Goal: Task Accomplishment & Management: Complete application form

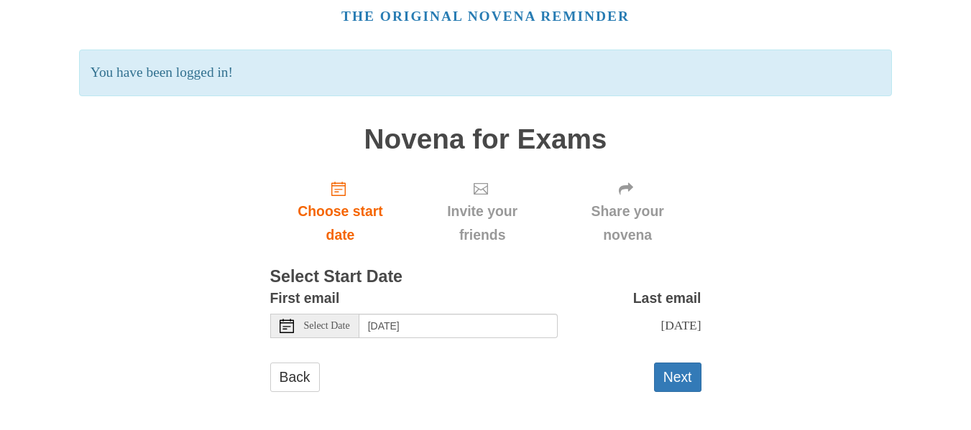
scroll to position [67, 0]
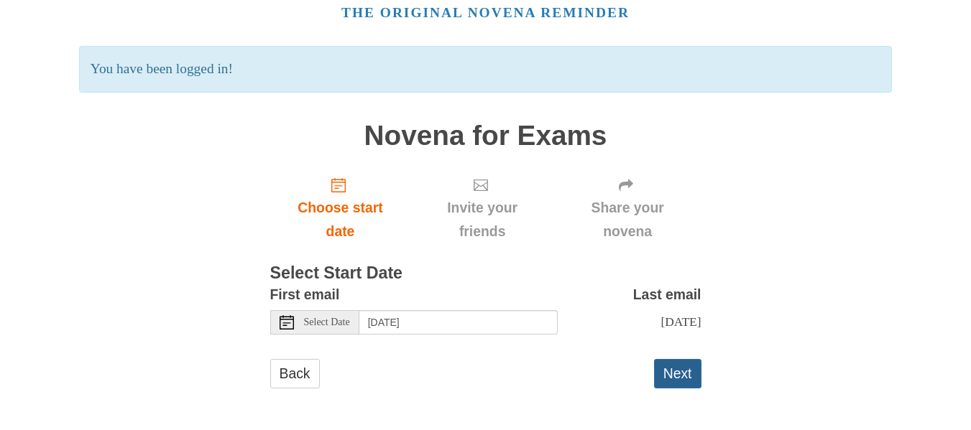
click at [667, 373] on button "Next" at bounding box center [677, 373] width 47 height 29
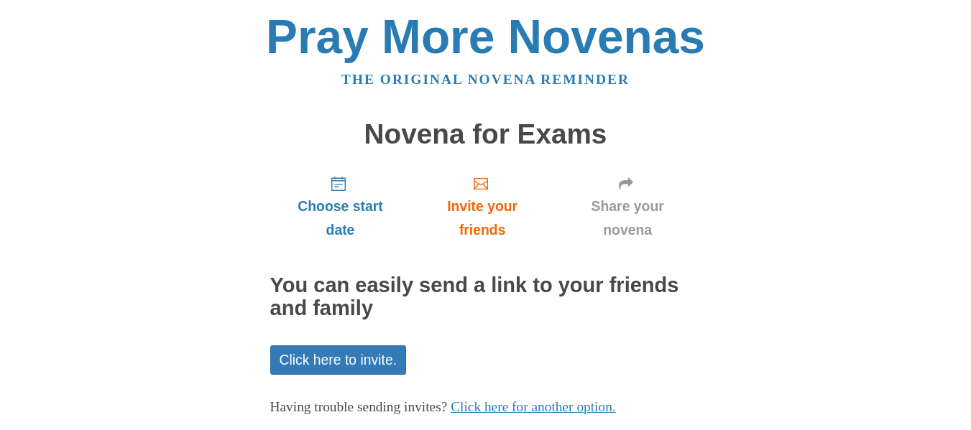
scroll to position [17974, 0]
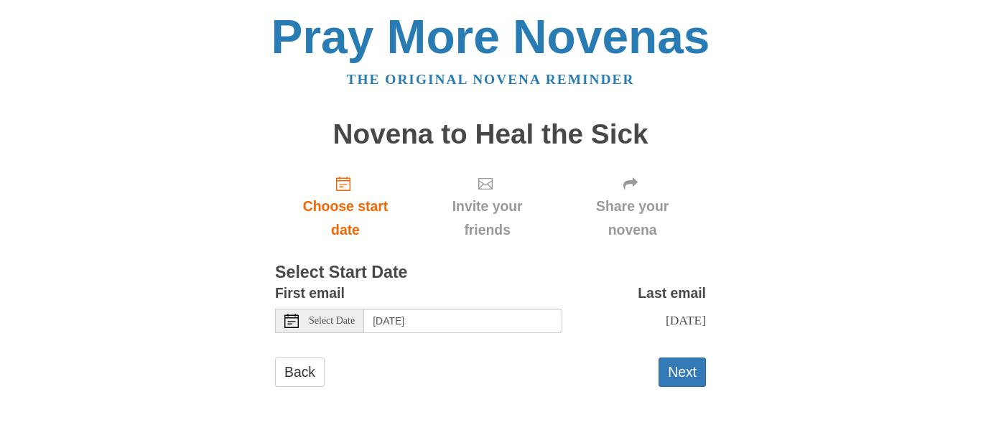
scroll to position [17974, 0]
click at [682, 375] on button "Next" at bounding box center [682, 372] width 47 height 29
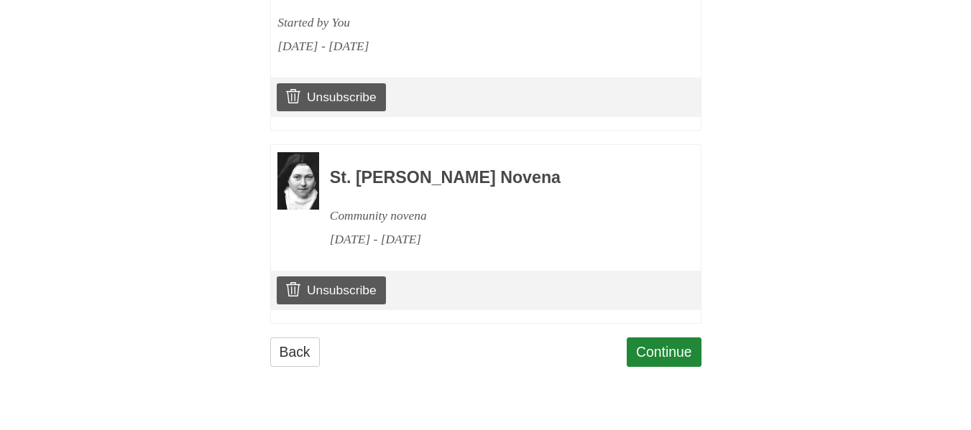
scroll to position [738, 0]
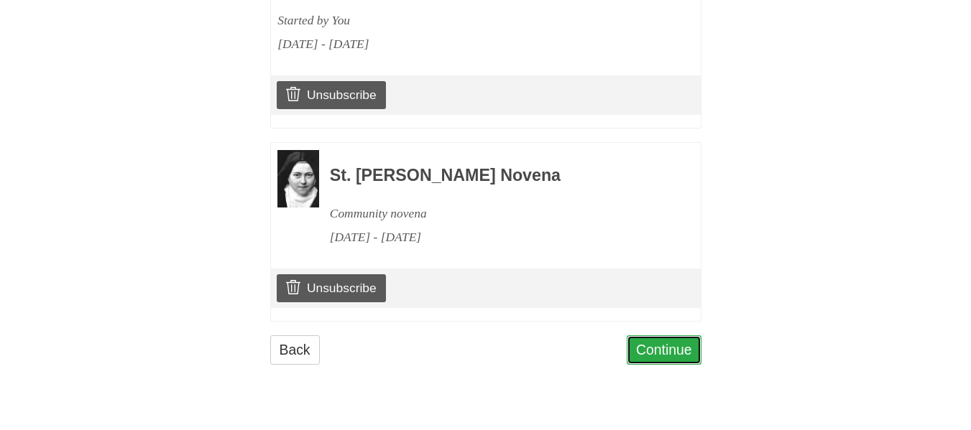
click at [667, 365] on link "Continue" at bounding box center [663, 349] width 75 height 29
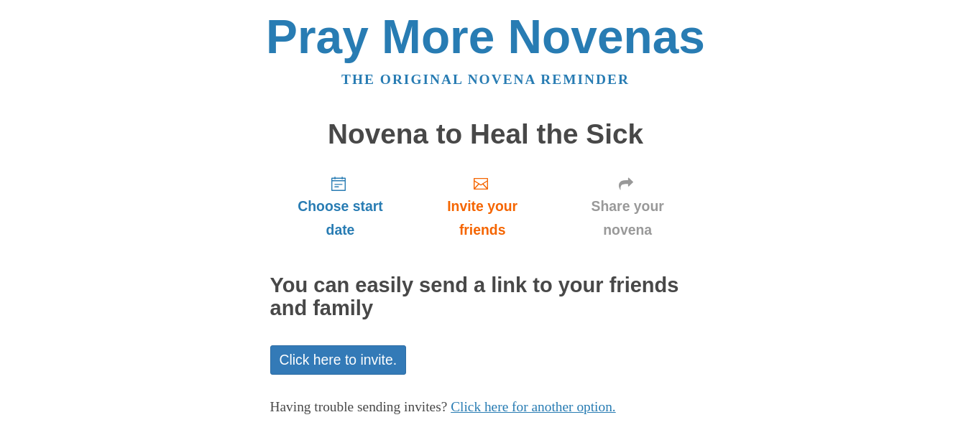
scroll to position [17974, 0]
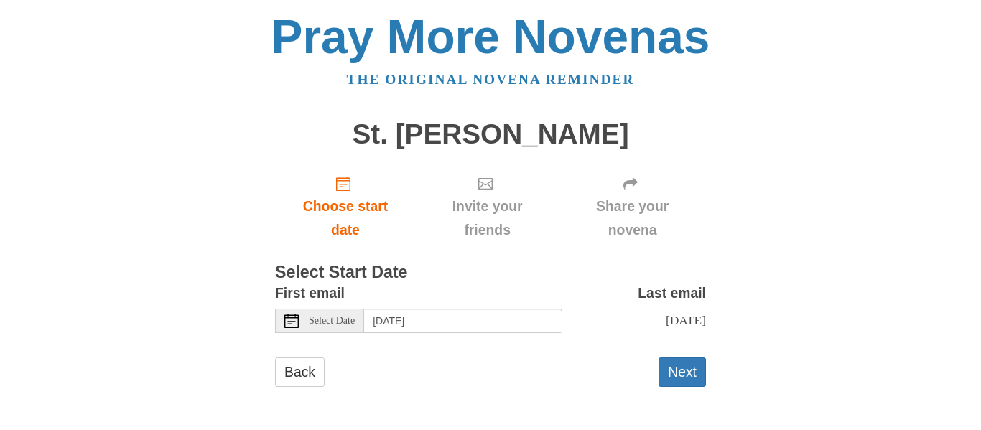
scroll to position [17974, 0]
click at [681, 370] on button "Next" at bounding box center [682, 372] width 47 height 29
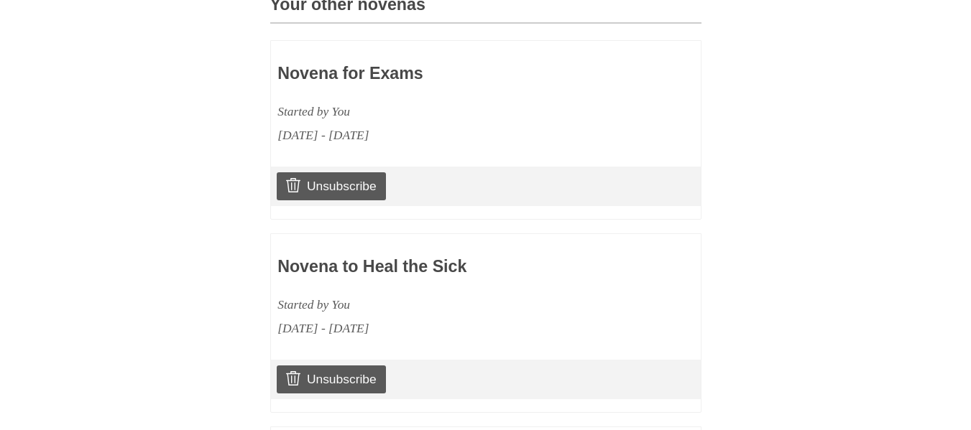
scroll to position [931, 0]
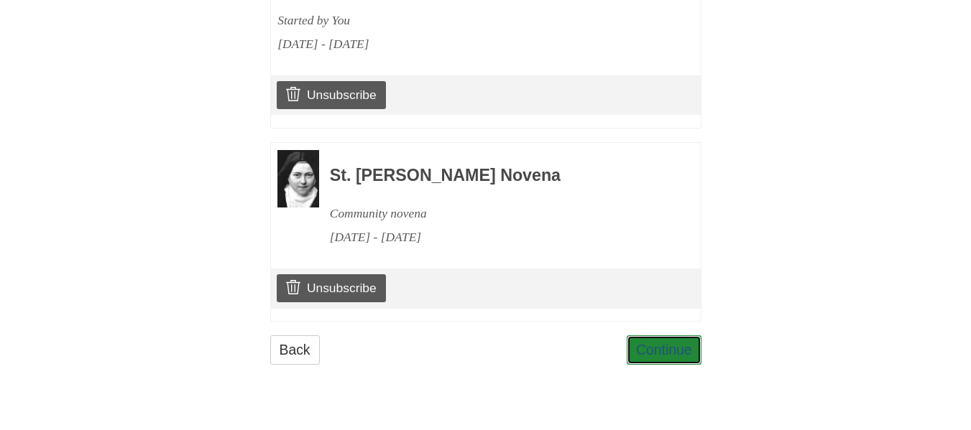
click at [681, 365] on link "Continue" at bounding box center [663, 349] width 75 height 29
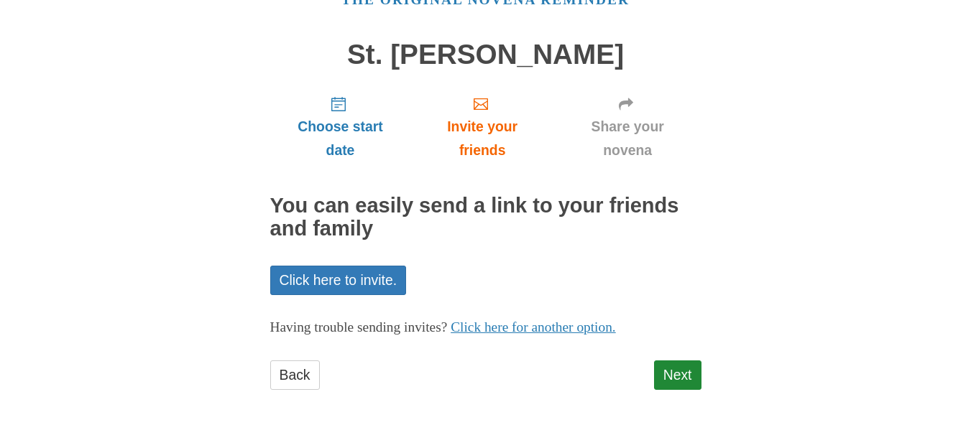
scroll to position [81, 0]
